Goal: Task Accomplishment & Management: Manage account settings

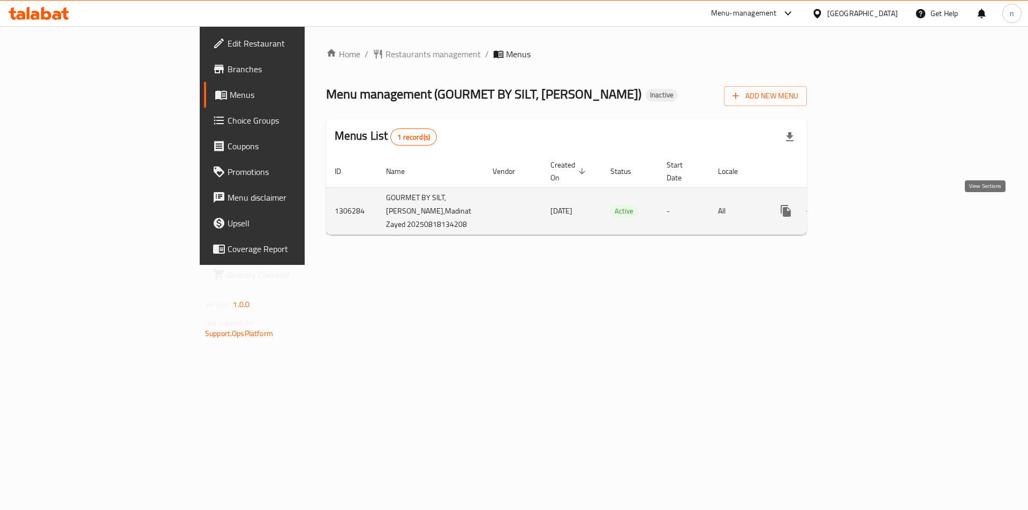
click at [870, 213] on icon "enhanced table" at bounding box center [863, 211] width 13 height 13
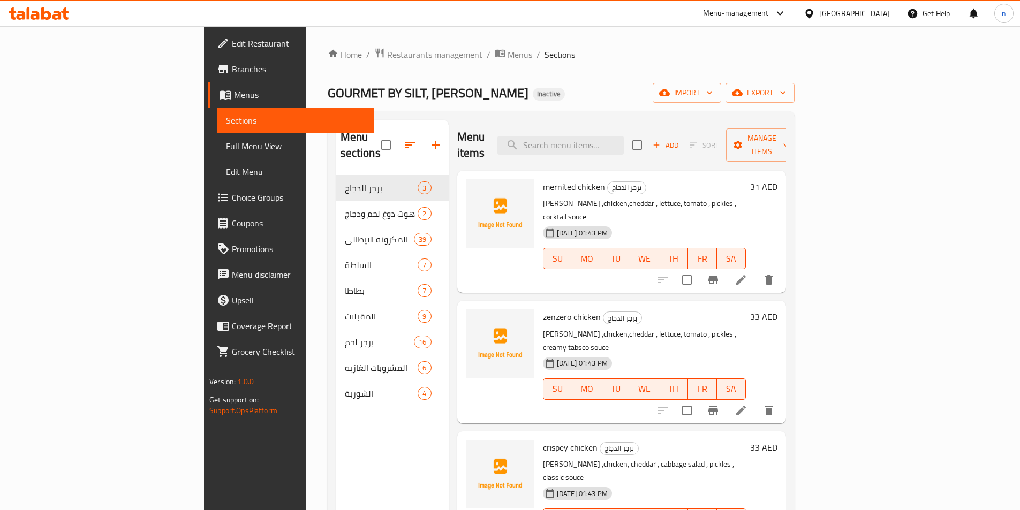
click at [232, 68] on span "Branches" at bounding box center [299, 69] width 134 height 13
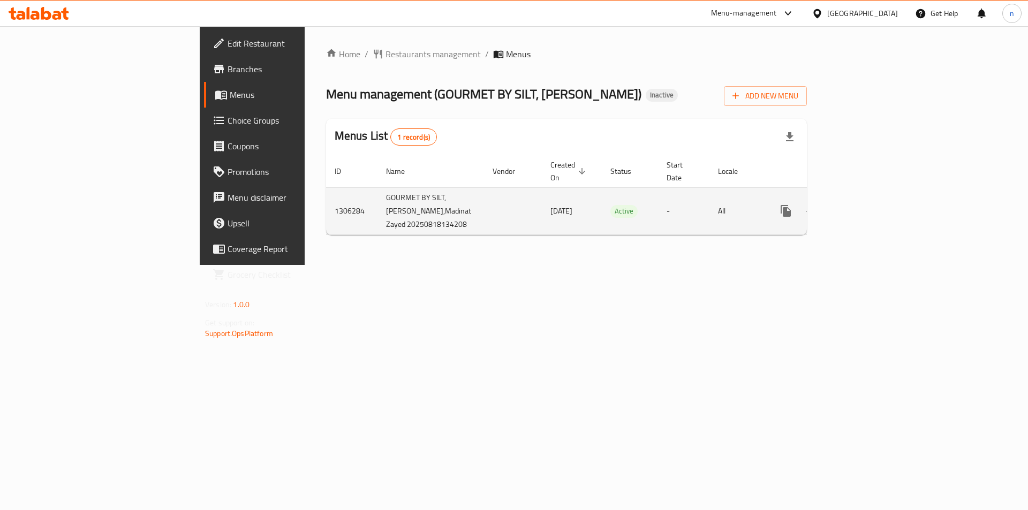
click at [870, 214] on icon "enhanced table" at bounding box center [863, 211] width 13 height 13
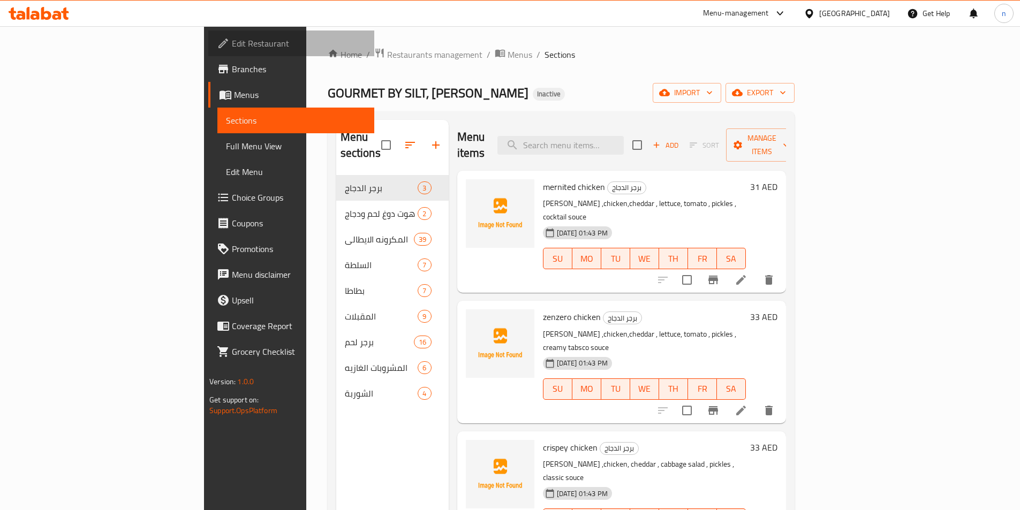
click at [232, 37] on span "Edit Restaurant" at bounding box center [299, 43] width 134 height 13
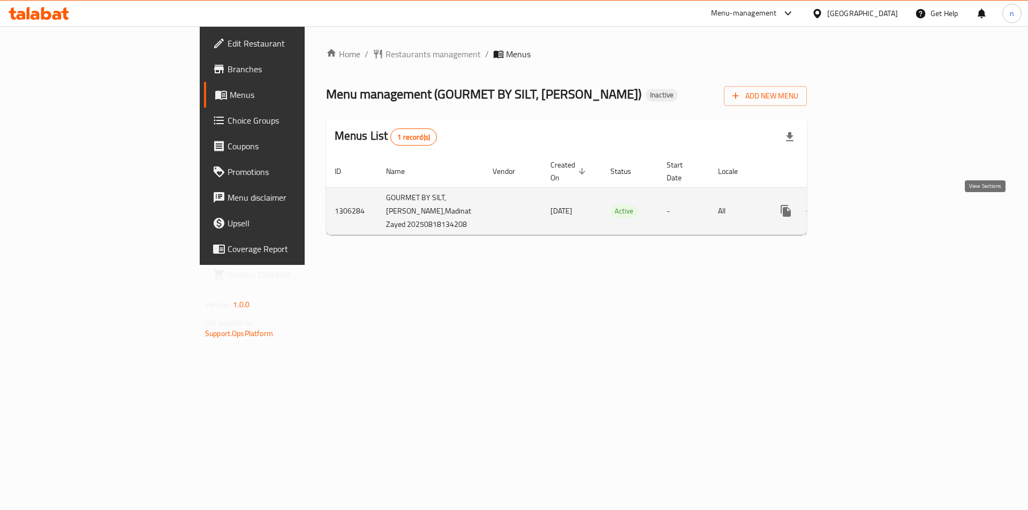
click at [876, 210] on link "enhanced table" at bounding box center [863, 211] width 26 height 26
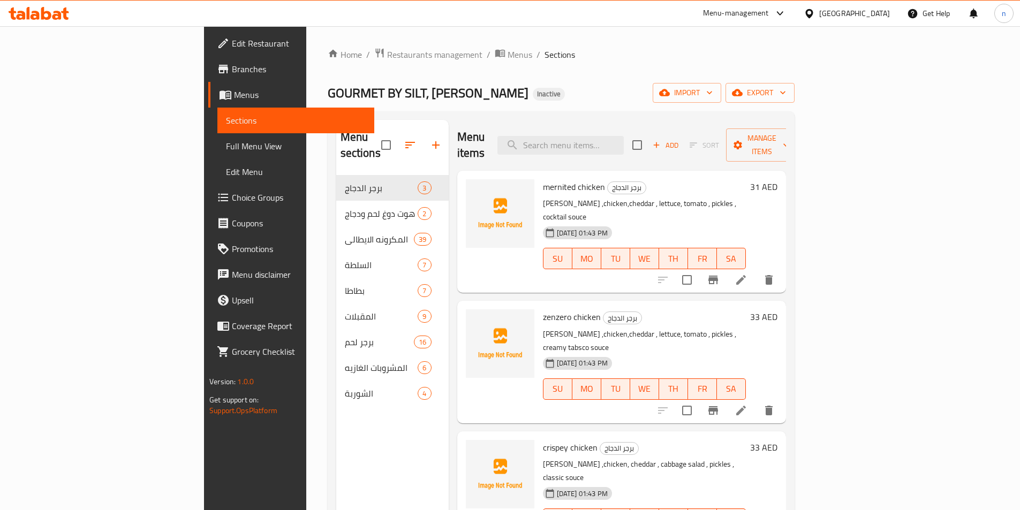
click at [232, 69] on span "Branches" at bounding box center [299, 69] width 134 height 13
